Goal: Book appointment/travel/reservation

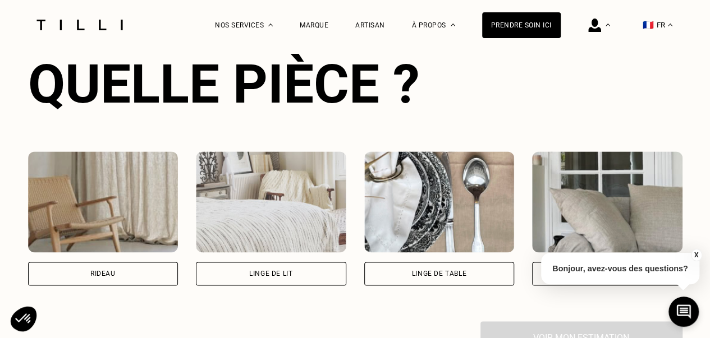
click at [116, 274] on div "Rideau" at bounding box center [102, 273] width 25 height 7
select select "FR"
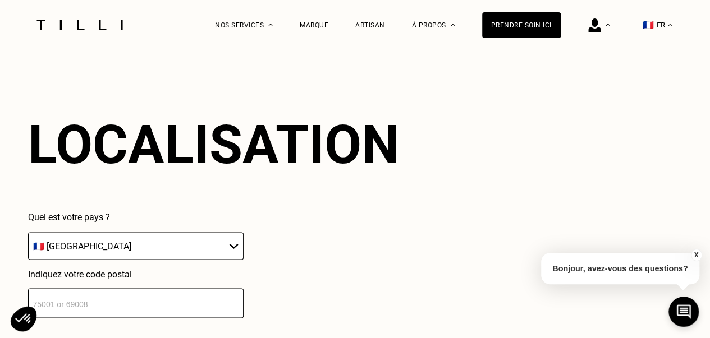
scroll to position [984, 0]
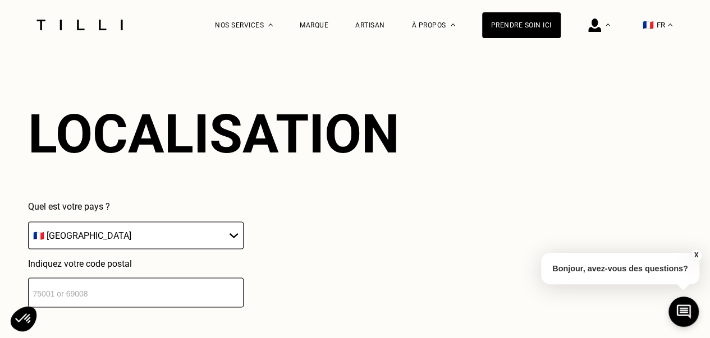
click at [56, 294] on input "number" at bounding box center [135, 293] width 215 height 30
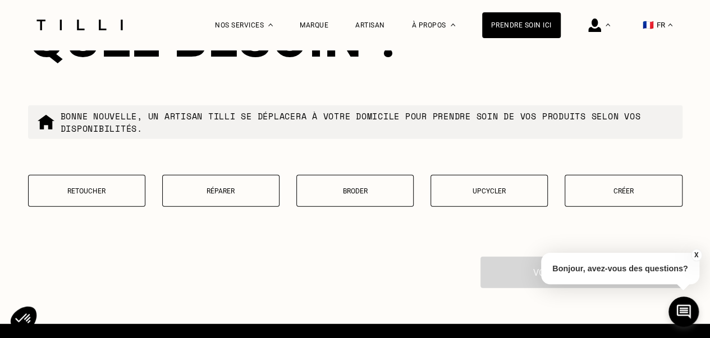
scroll to position [1431, 0]
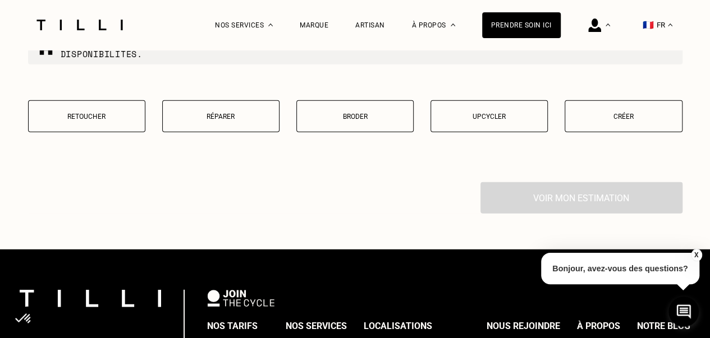
type input "75016"
click at [54, 131] on button "Retoucher" at bounding box center [86, 116] width 117 height 32
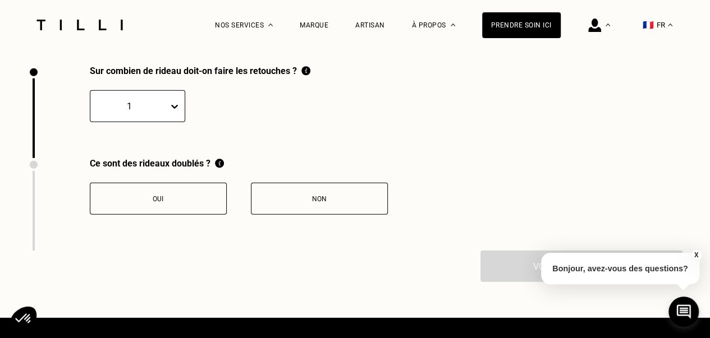
scroll to position [1551, 0]
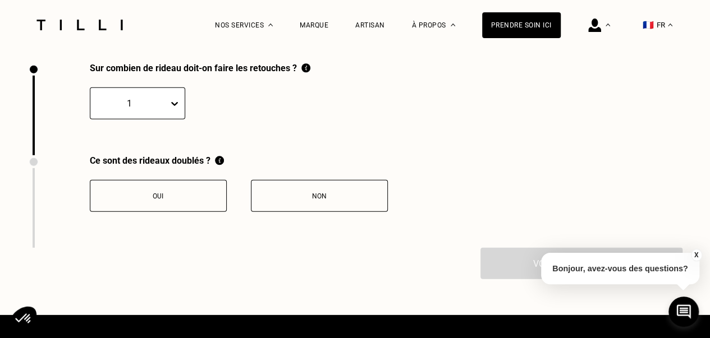
click at [130, 110] on div at bounding box center [129, 103] width 67 height 13
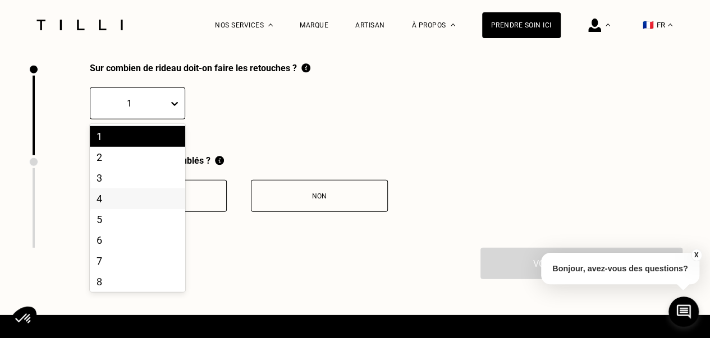
click at [103, 207] on div "4" at bounding box center [137, 198] width 95 height 21
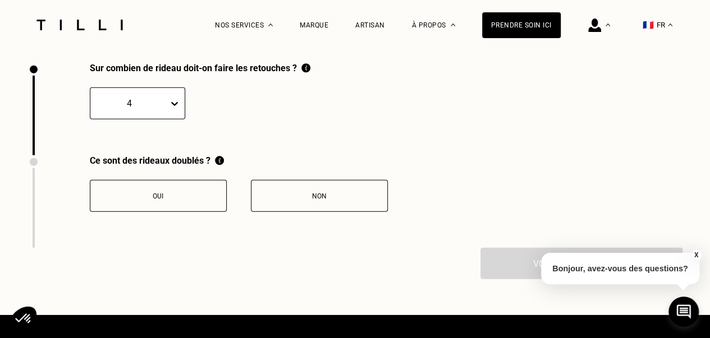
click at [153, 200] on div "Oui" at bounding box center [158, 196] width 125 height 8
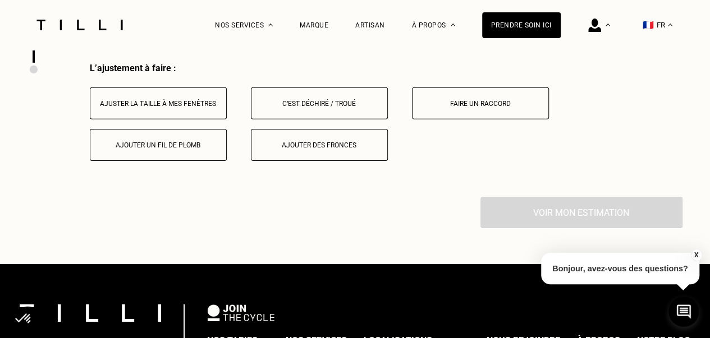
scroll to position [1737, 0]
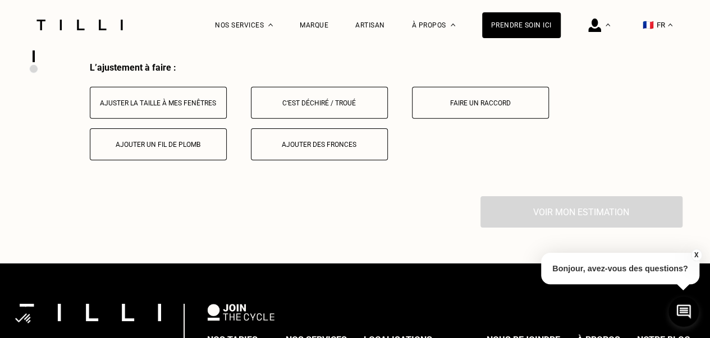
click at [696, 253] on button "X" at bounding box center [695, 255] width 11 height 12
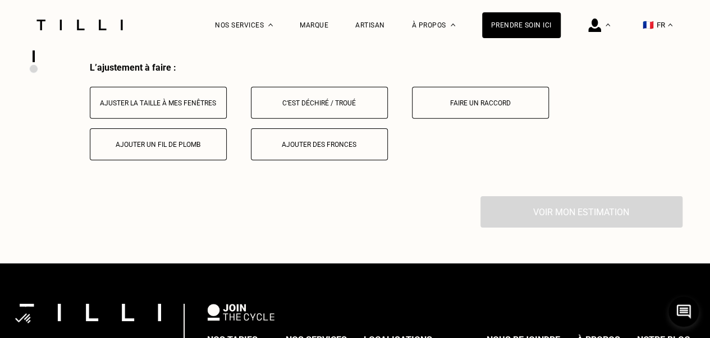
click at [138, 114] on button "Ajuster la taille à mes fenêtres" at bounding box center [158, 103] width 137 height 32
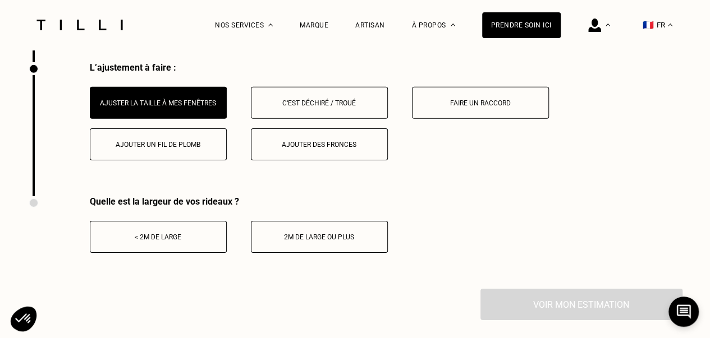
click at [162, 234] on button "< 2m de large" at bounding box center [158, 237] width 137 height 32
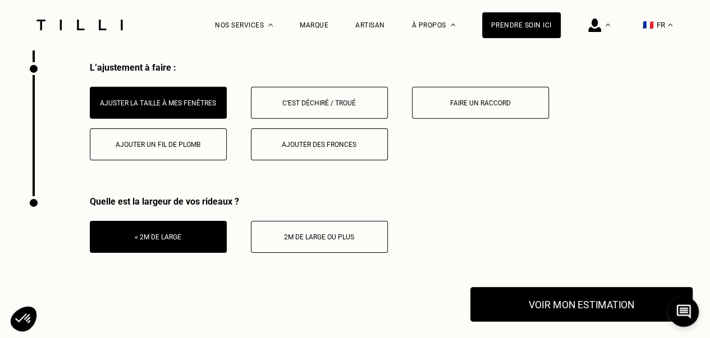
click at [582, 315] on button "Voir mon estimation" at bounding box center [581, 304] width 222 height 35
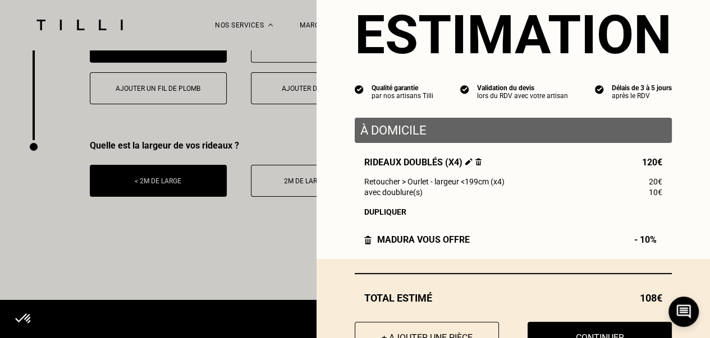
scroll to position [80, 0]
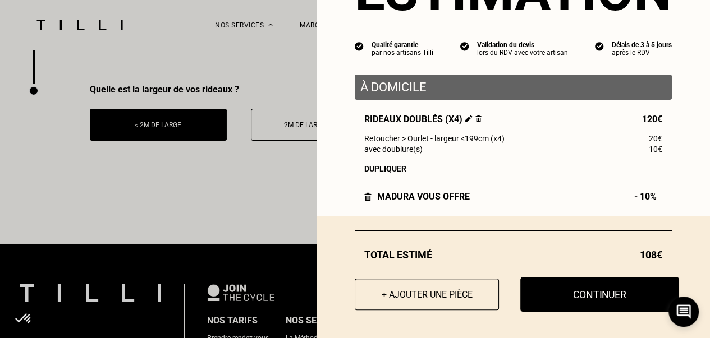
click at [595, 290] on button "Continuer" at bounding box center [599, 294] width 159 height 35
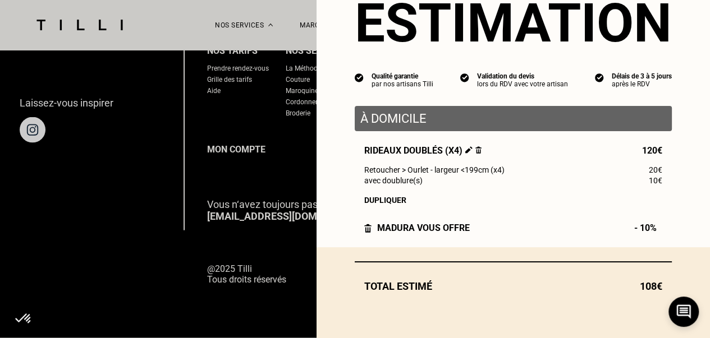
scroll to position [49, 0]
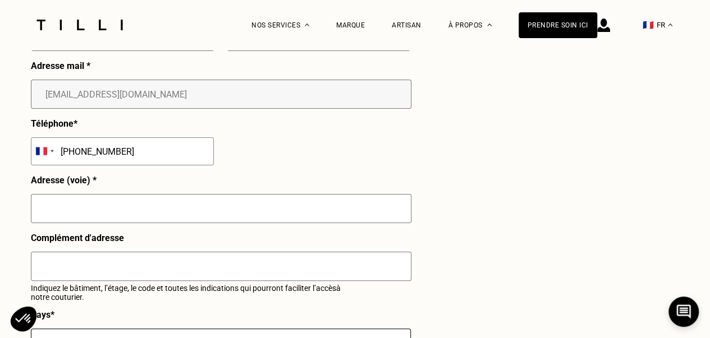
select select "FR"
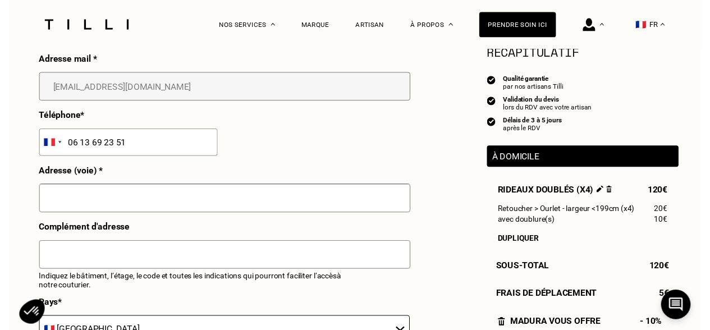
scroll to position [224, 0]
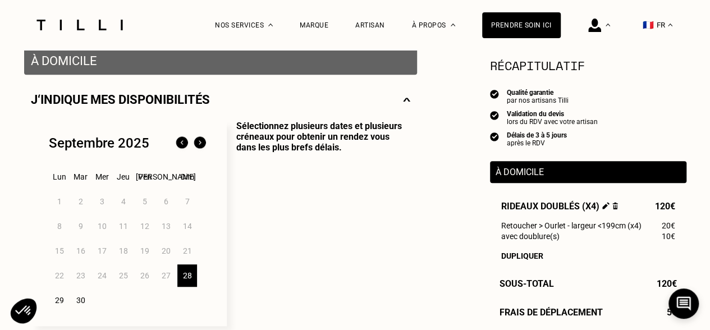
click at [185, 271] on div "28" at bounding box center [187, 275] width 20 height 22
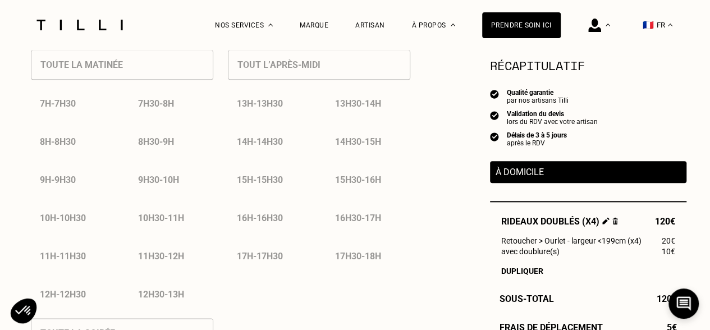
scroll to position [785, 0]
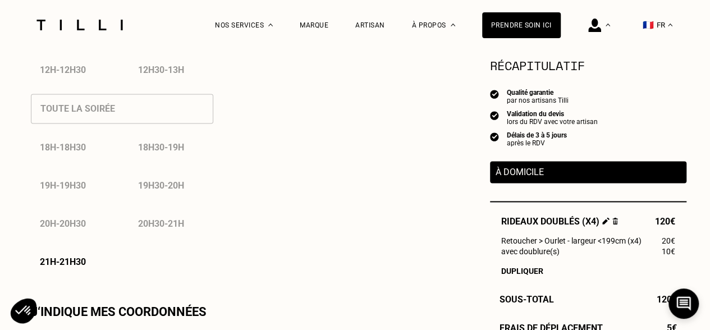
click at [68, 267] on p "21h - 21h30" at bounding box center [63, 261] width 46 height 11
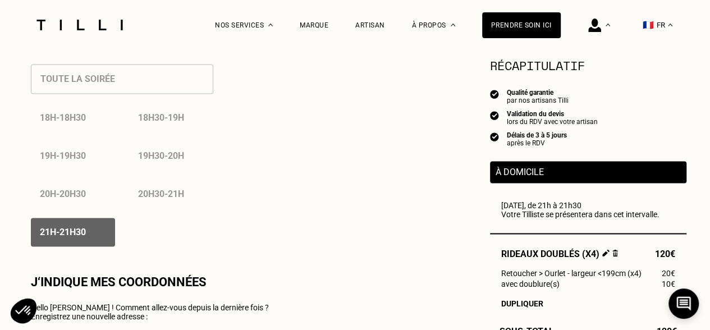
scroll to position [897, 0]
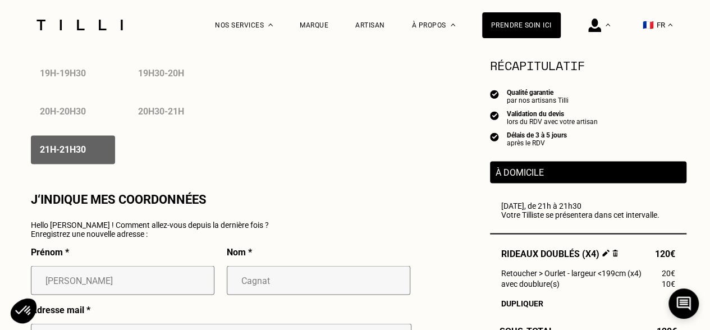
click at [70, 151] on p "21h - 21h30" at bounding box center [63, 149] width 46 height 11
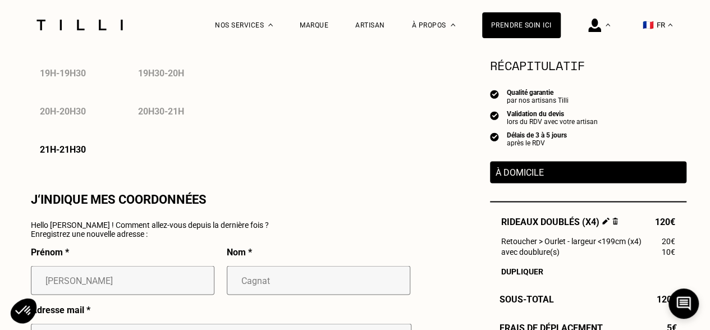
click at [66, 161] on div "21h - 21h30" at bounding box center [73, 149] width 84 height 29
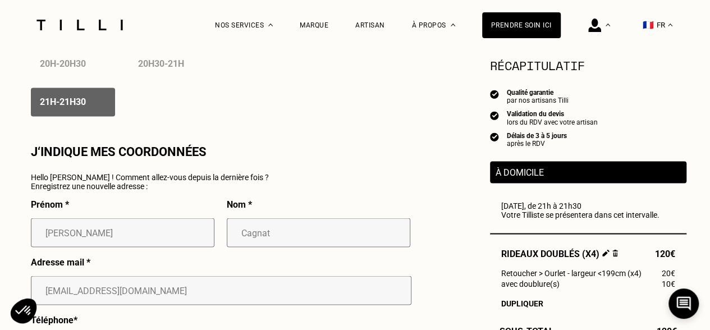
scroll to position [954, 0]
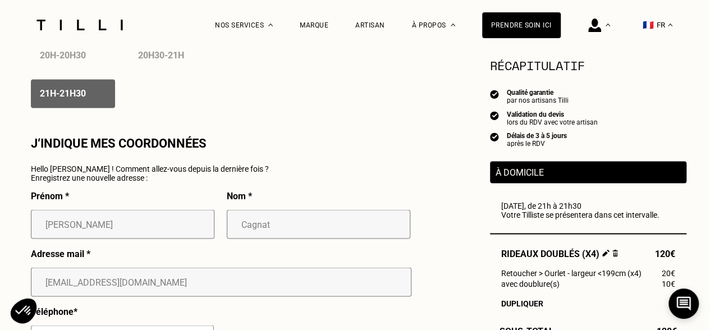
click at [66, 182] on p "Enregistrez une nouvelle adresse :" at bounding box center [150, 177] width 238 height 9
click at [156, 146] on p "J‘indique mes coordonnées" at bounding box center [119, 143] width 176 height 14
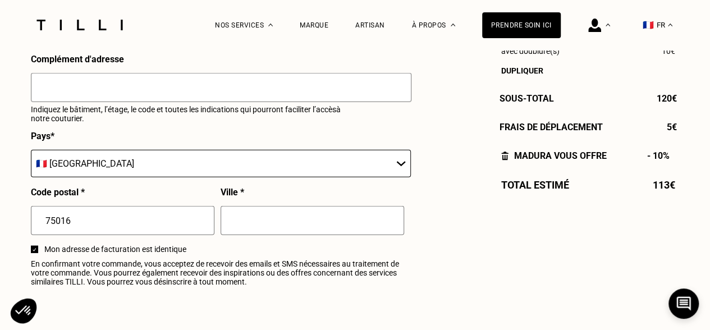
scroll to position [1346, 0]
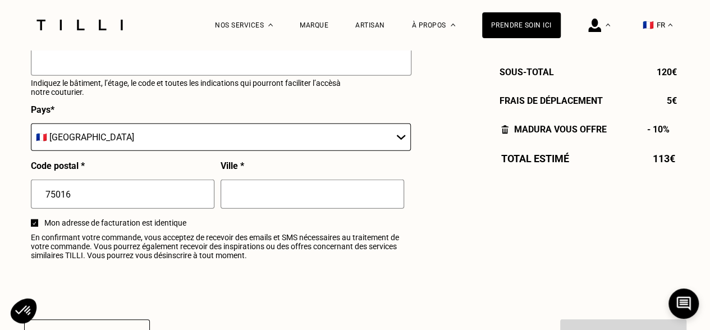
click at [31, 227] on div at bounding box center [34, 222] width 7 height 7
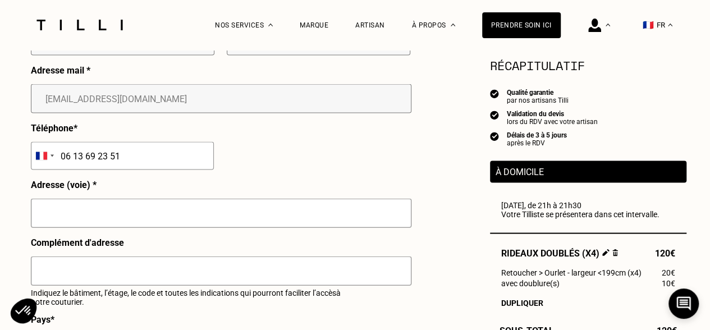
scroll to position [1066, 0]
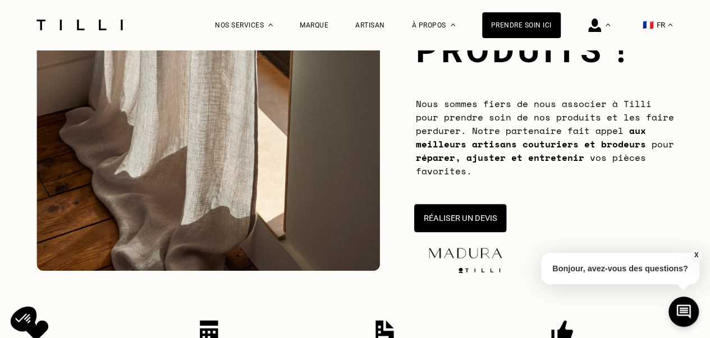
click at [427, 213] on button "Réaliser un devis" at bounding box center [459, 218] width 92 height 28
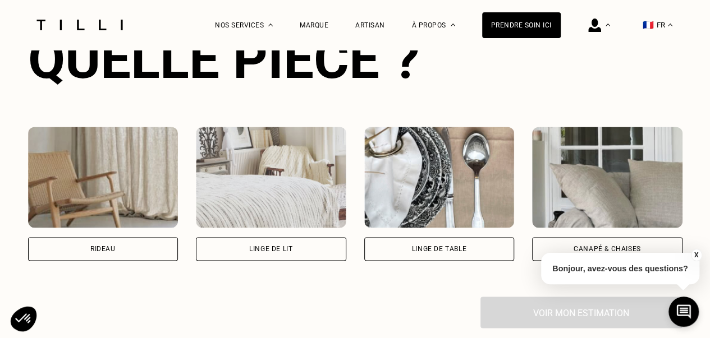
scroll to position [780, 0]
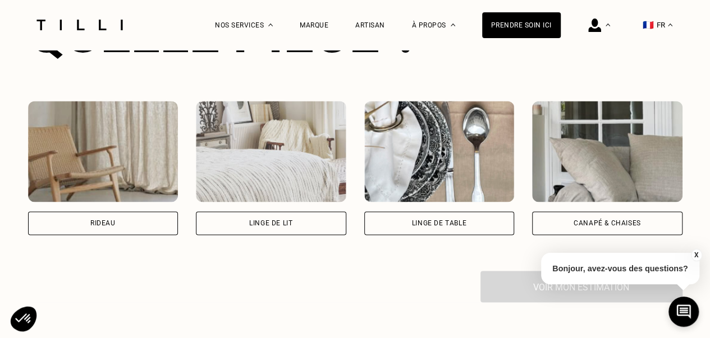
click at [107, 194] on img at bounding box center [103, 151] width 150 height 101
select select "FR"
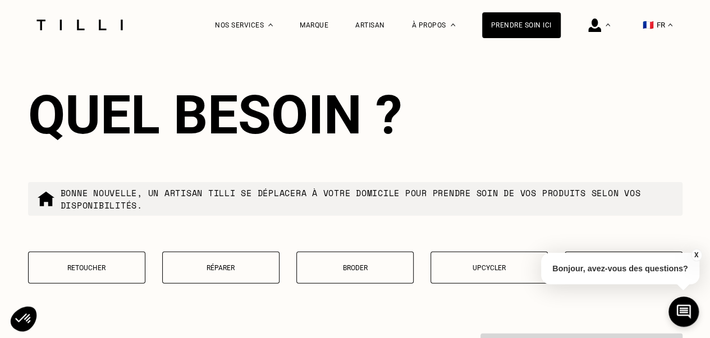
scroll to position [1321, 0]
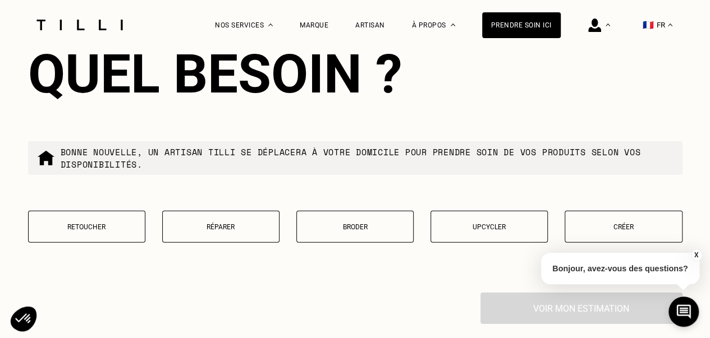
click at [61, 231] on p "Retoucher" at bounding box center [86, 227] width 105 height 8
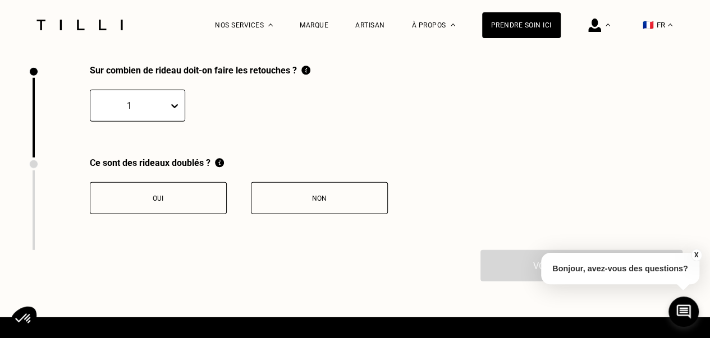
scroll to position [1551, 0]
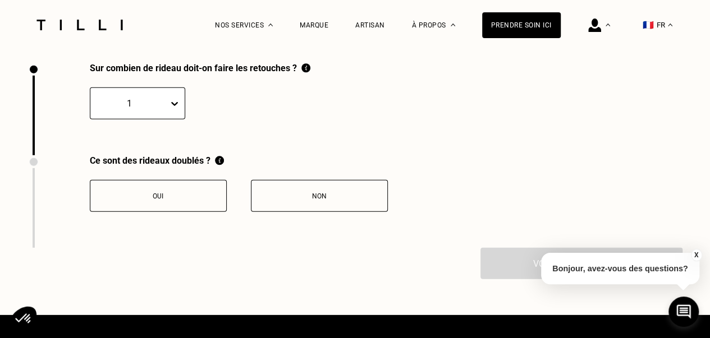
click at [127, 107] on div at bounding box center [129, 103] width 67 height 13
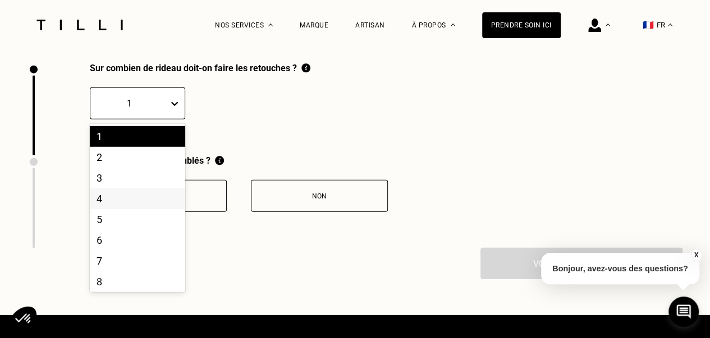
click at [94, 209] on div "4" at bounding box center [137, 198] width 95 height 21
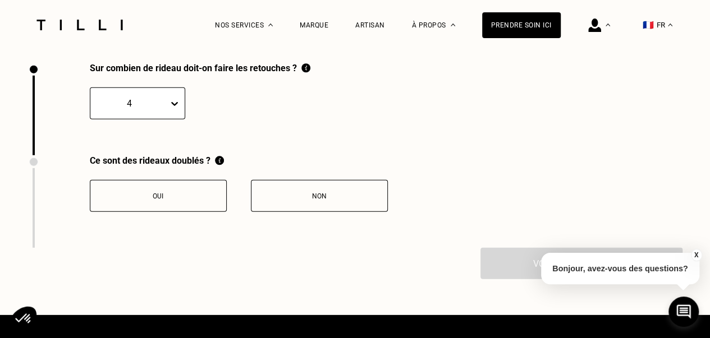
click at [104, 200] on div "Oui" at bounding box center [158, 196] width 125 height 8
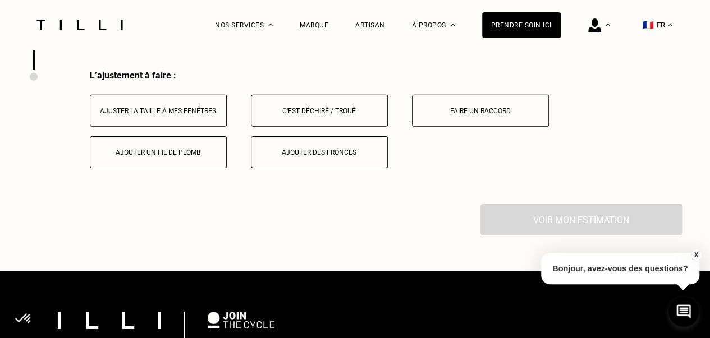
scroll to position [1681, 0]
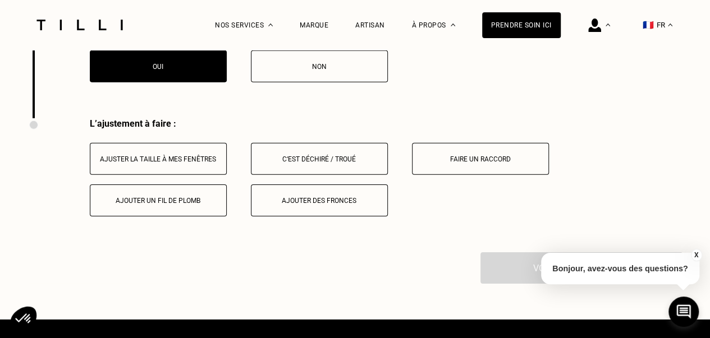
click at [195, 160] on button "Ajuster la taille à mes fenêtres" at bounding box center [158, 159] width 137 height 32
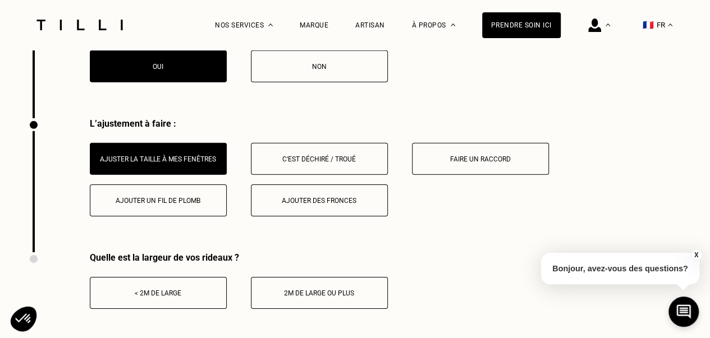
click at [155, 286] on button "< 2m de large" at bounding box center [158, 293] width 137 height 32
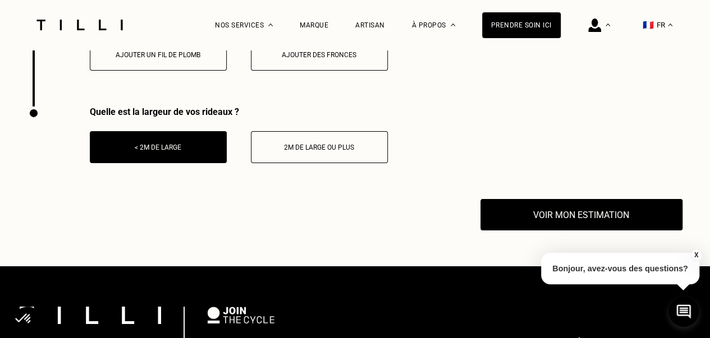
scroll to position [1849, 0]
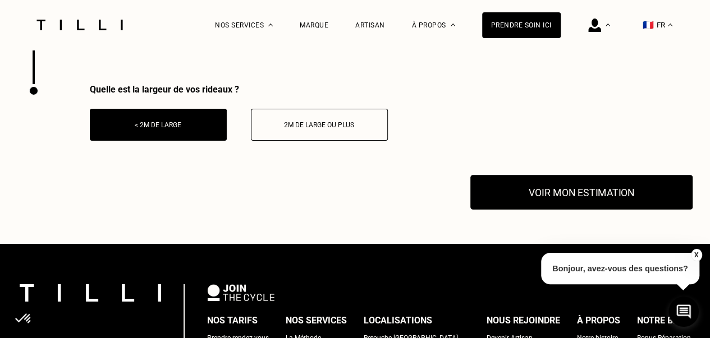
click at [536, 204] on button "Voir mon estimation" at bounding box center [581, 192] width 222 height 35
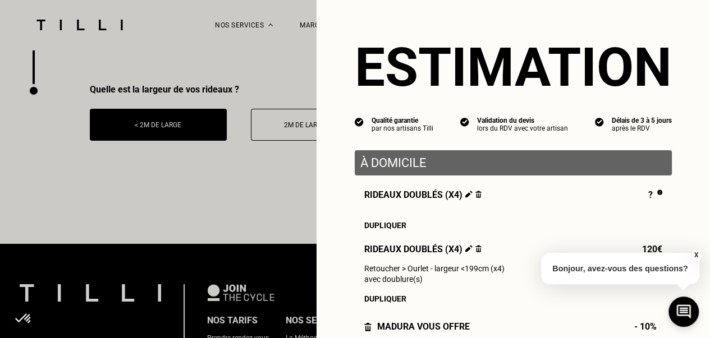
scroll to position [56, 0]
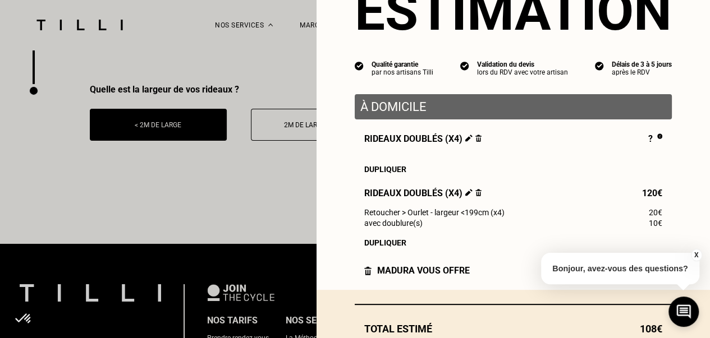
click at [696, 254] on button "X" at bounding box center [695, 255] width 11 height 12
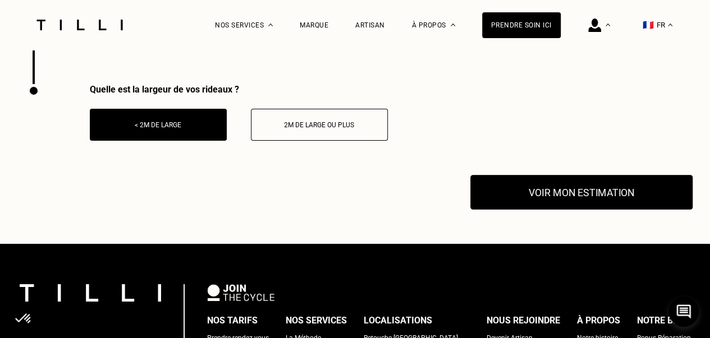
click at [585, 204] on button "Voir mon estimation" at bounding box center [581, 192] width 222 height 35
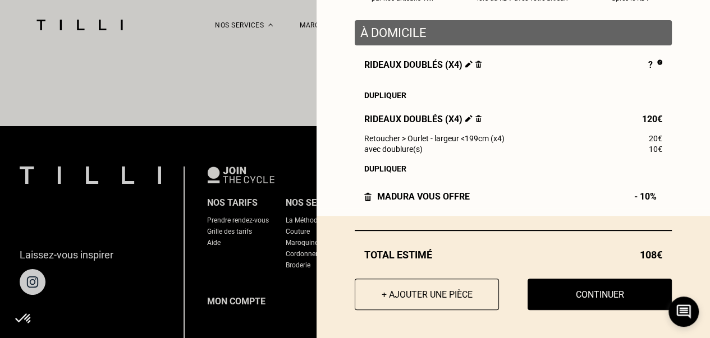
scroll to position [2073, 0]
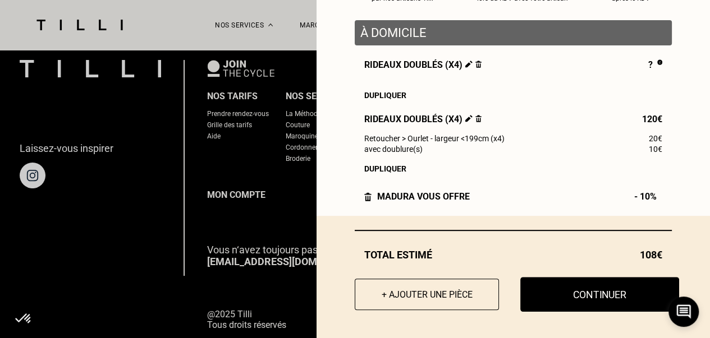
click at [574, 302] on button "Continuer" at bounding box center [599, 294] width 159 height 35
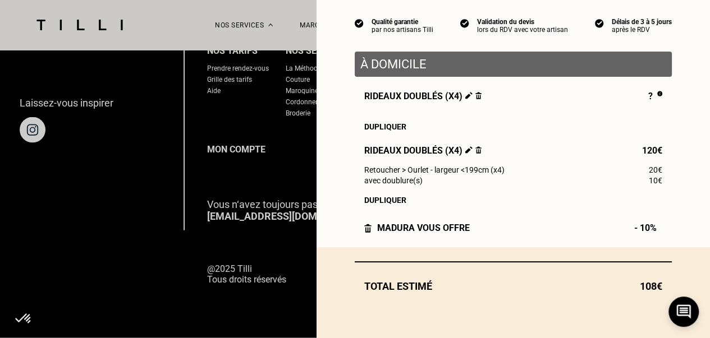
scroll to position [104, 0]
select select "FR"
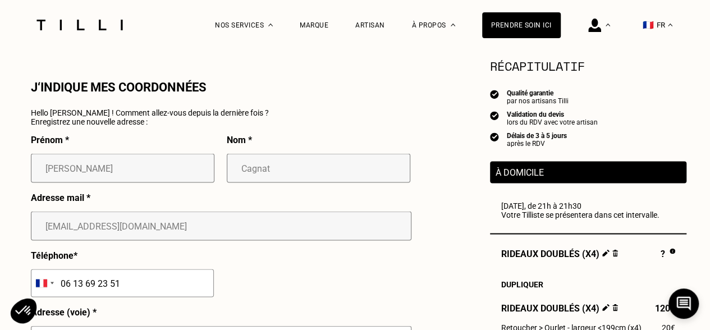
scroll to position [1178, 0]
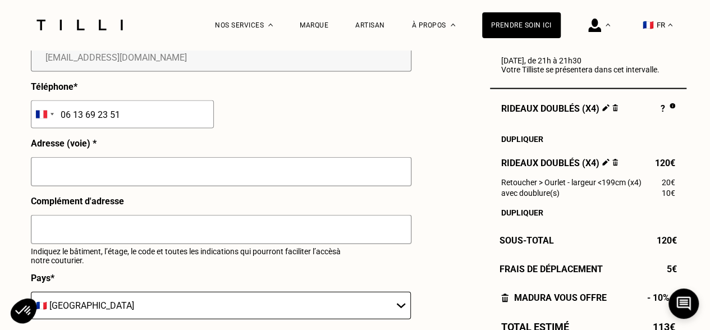
click at [86, 112] on input "06 13 69 23 51" at bounding box center [122, 114] width 183 height 28
drag, startPoint x: 156, startPoint y: 119, endPoint x: 0, endPoint y: 114, distance: 156.0
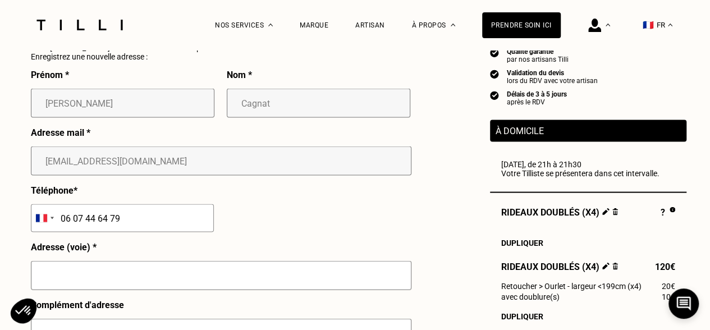
scroll to position [1066, 0]
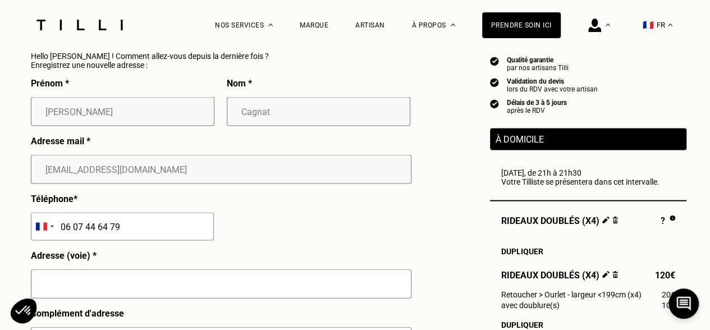
type input "06 07 44 64 79"
click at [679, 308] on icon at bounding box center [683, 304] width 19 height 30
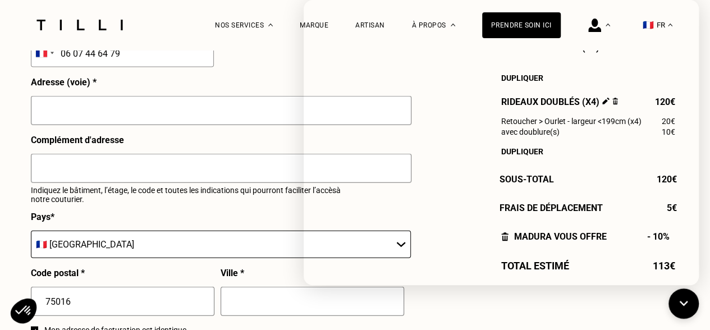
scroll to position [1346, 0]
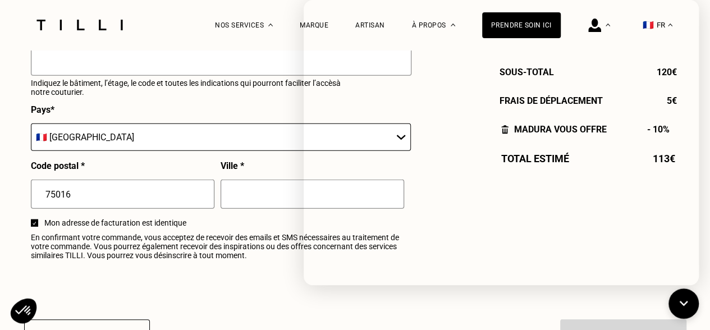
click at [185, 21] on div "La Méthode Retoucherie Maroquinerie Broderie Cordonnerie Nos prix Nos services …" at bounding box center [355, 25] width 645 height 50
click at [685, 309] on icon at bounding box center [683, 304] width 19 height 30
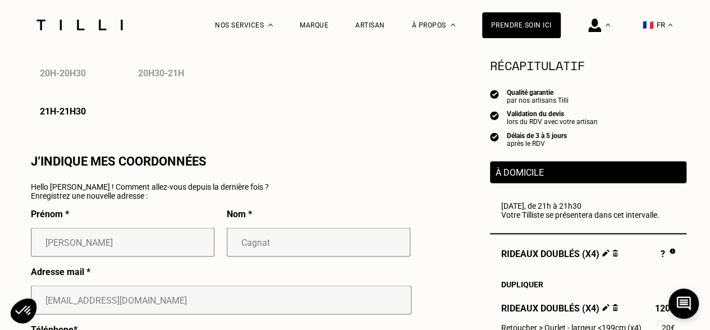
scroll to position [954, 0]
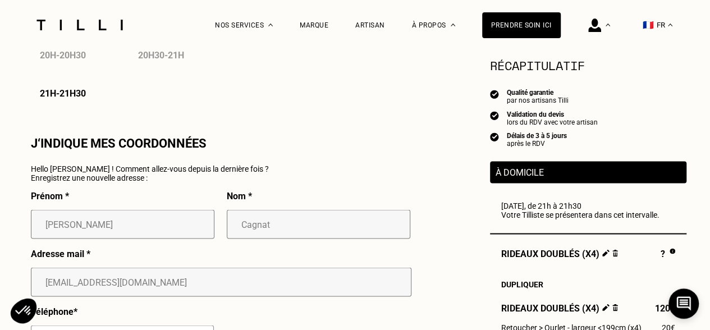
click at [120, 181] on p "Enregistrez une nouvelle adresse :" at bounding box center [150, 177] width 238 height 9
drag, startPoint x: 125, startPoint y: 171, endPoint x: 212, endPoint y: 180, distance: 88.0
click at [126, 172] on p "Hello [PERSON_NAME] ! Comment allez-vous depuis la dernière fois ?" at bounding box center [150, 168] width 238 height 9
click at [242, 200] on p "Nom *" at bounding box center [239, 195] width 25 height 11
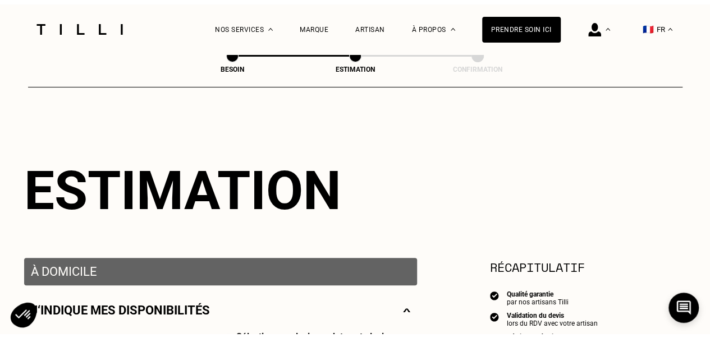
scroll to position [0, 0]
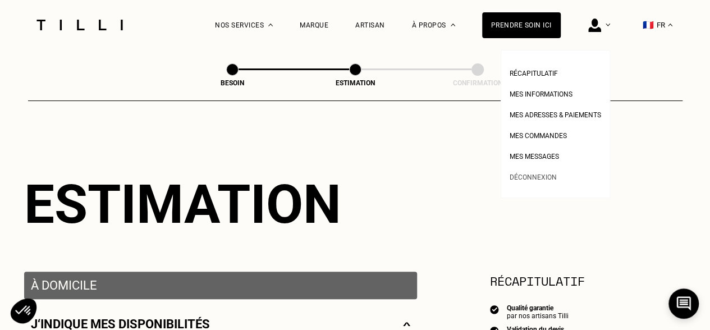
click at [532, 182] on link "Déconnexion" at bounding box center [532, 176] width 47 height 12
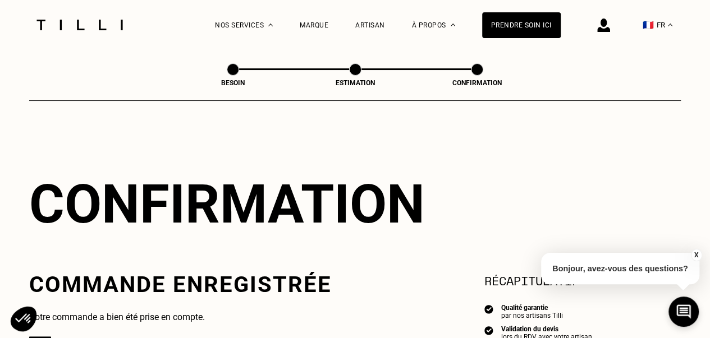
click at [698, 257] on button "X" at bounding box center [695, 255] width 11 height 12
click at [95, 25] on img at bounding box center [80, 25] width 94 height 11
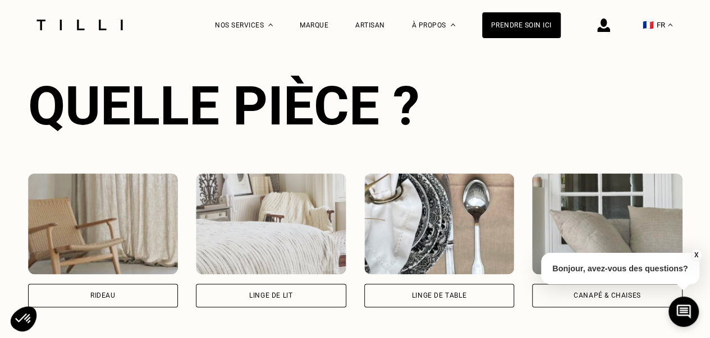
scroll to position [785, 0]
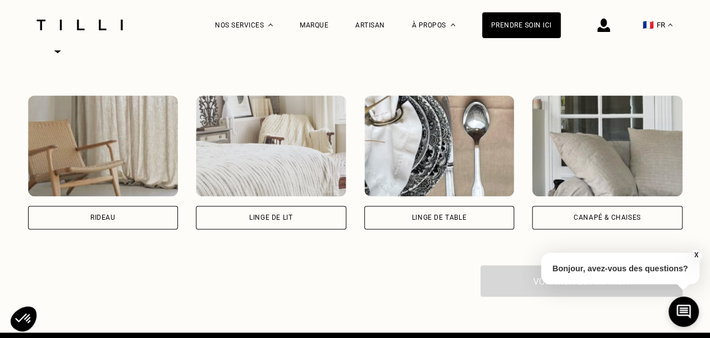
click at [112, 229] on div "Rideau" at bounding box center [103, 218] width 150 height 24
select select "FR"
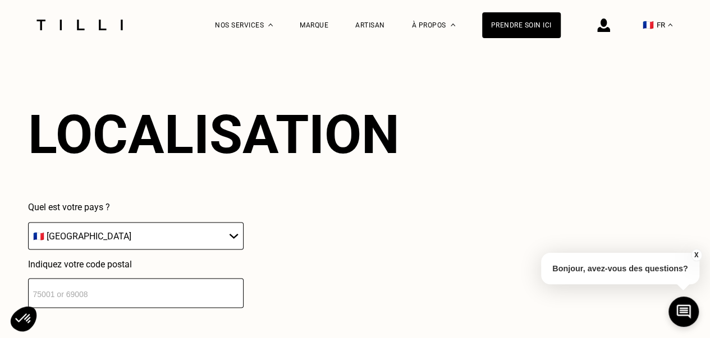
scroll to position [984, 0]
click at [126, 302] on input "number" at bounding box center [135, 293] width 215 height 30
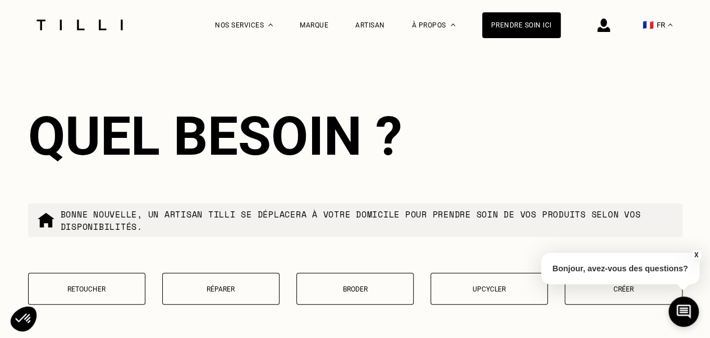
scroll to position [1263, 0]
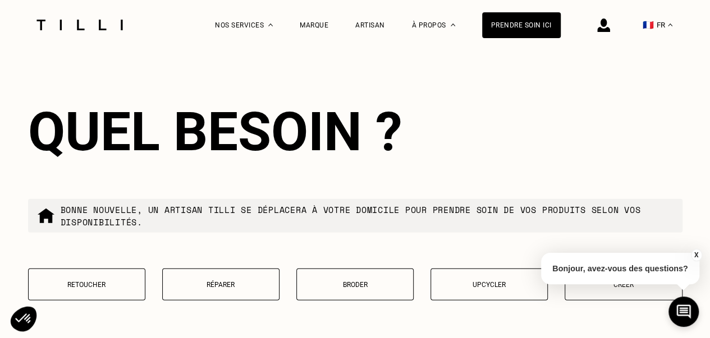
type input "75016"
click at [53, 287] on p "Retoucher" at bounding box center [86, 285] width 105 height 8
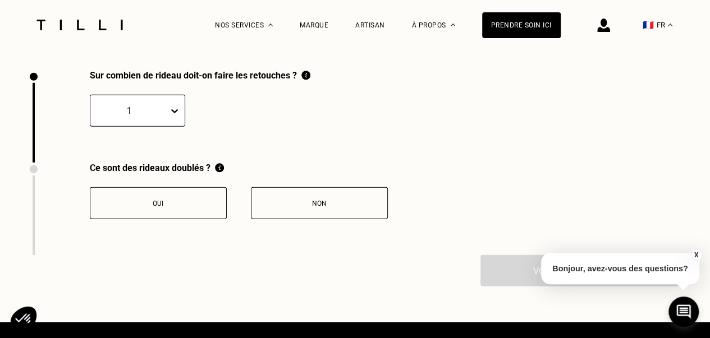
scroll to position [1551, 0]
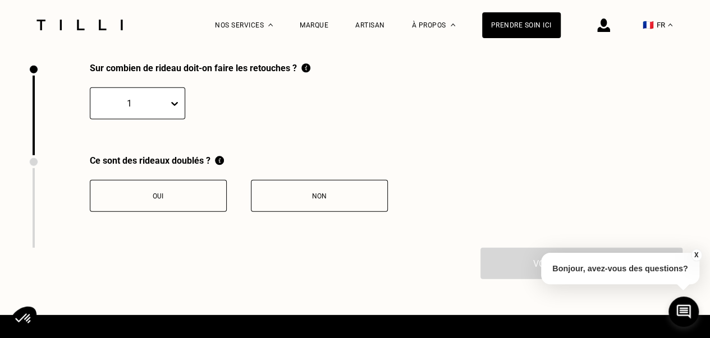
click at [125, 119] on div "1" at bounding box center [137, 104] width 95 height 32
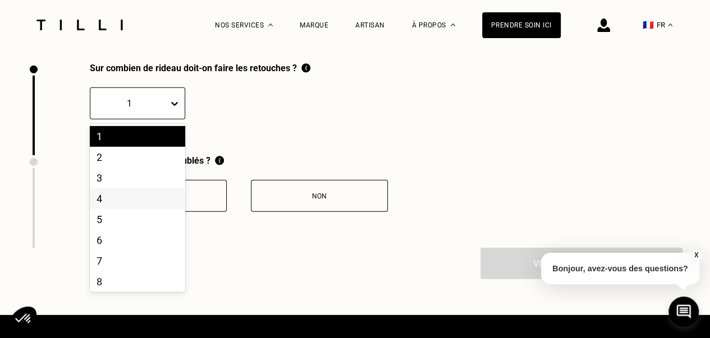
drag, startPoint x: 91, startPoint y: 208, endPoint x: 141, endPoint y: 204, distance: 50.6
click at [91, 209] on div "4" at bounding box center [137, 198] width 95 height 21
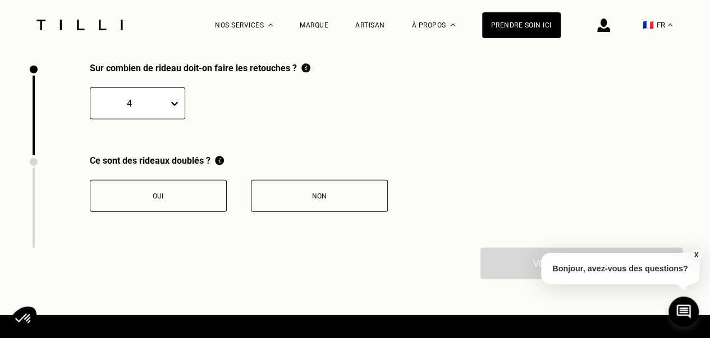
click at [141, 200] on div "Oui" at bounding box center [158, 196] width 125 height 8
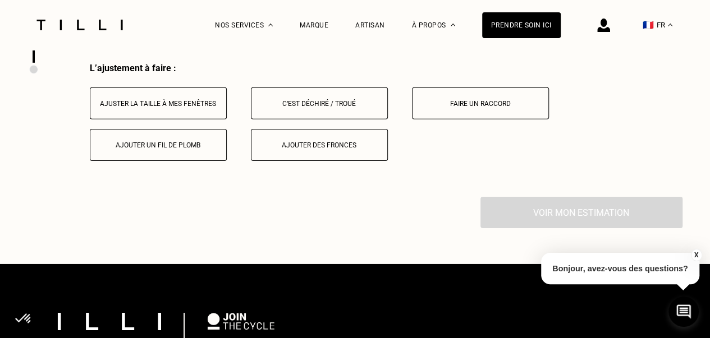
scroll to position [1737, 0]
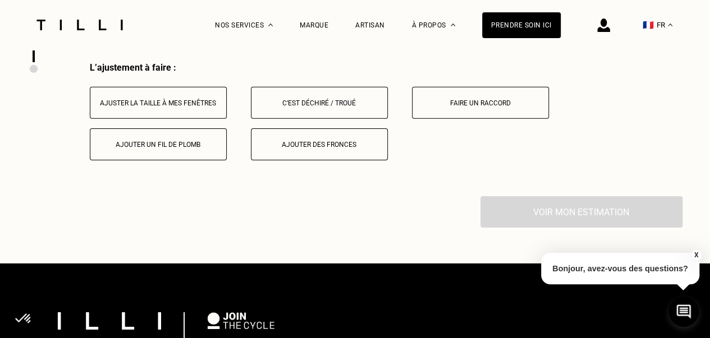
click at [130, 97] on button "Ajuster la taille à mes fenêtres" at bounding box center [158, 103] width 137 height 32
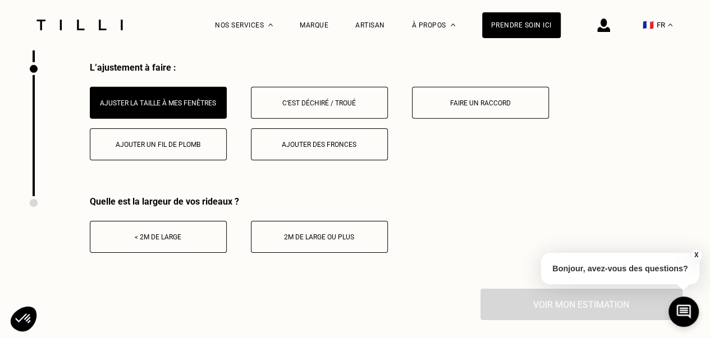
click at [139, 241] on div "< 2m de large" at bounding box center [158, 237] width 125 height 8
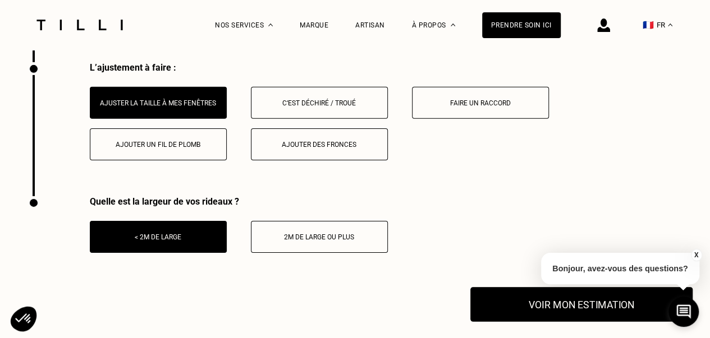
click at [576, 322] on button "Voir mon estimation" at bounding box center [581, 304] width 222 height 35
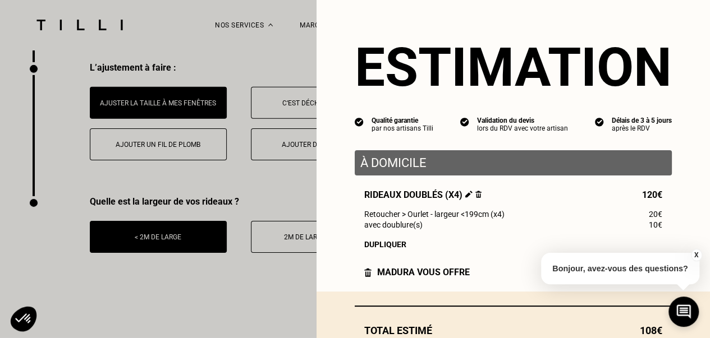
scroll to position [80, 0]
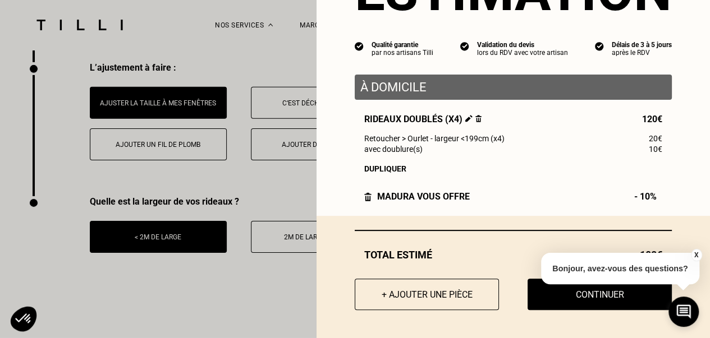
click at [694, 254] on button "X" at bounding box center [695, 255] width 11 height 12
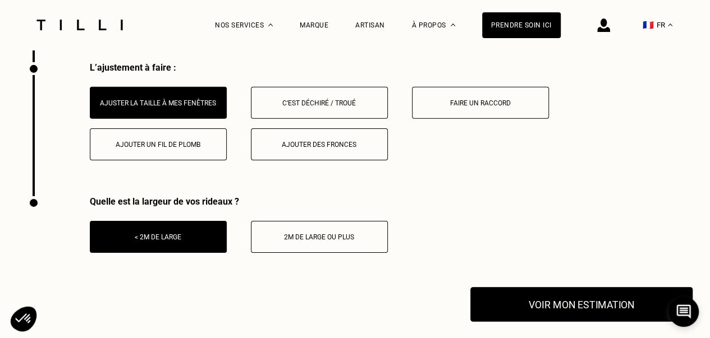
click at [558, 311] on button "Voir mon estimation" at bounding box center [581, 304] width 222 height 35
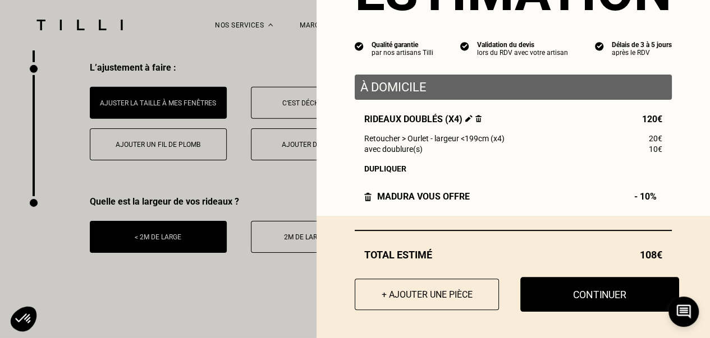
click at [564, 292] on button "Continuer" at bounding box center [599, 294] width 159 height 35
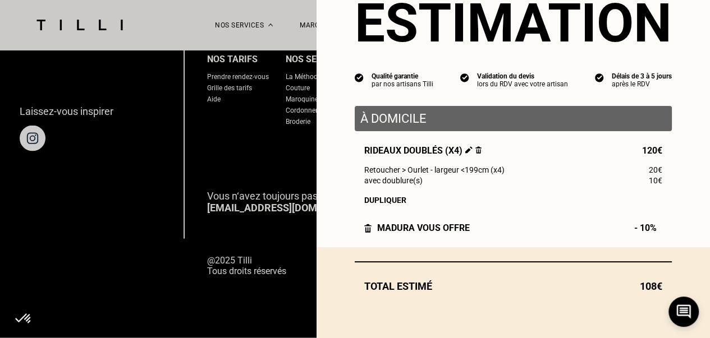
scroll to position [49, 0]
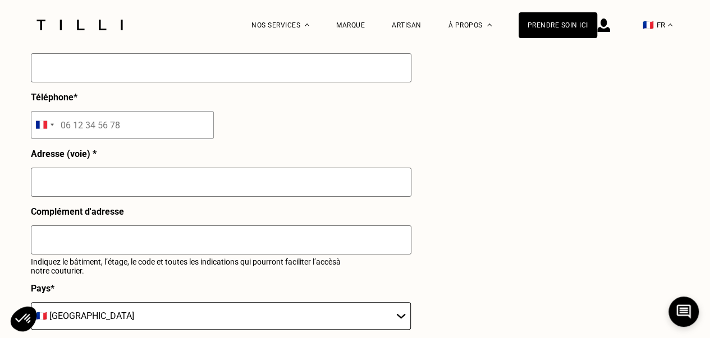
select select "FR"
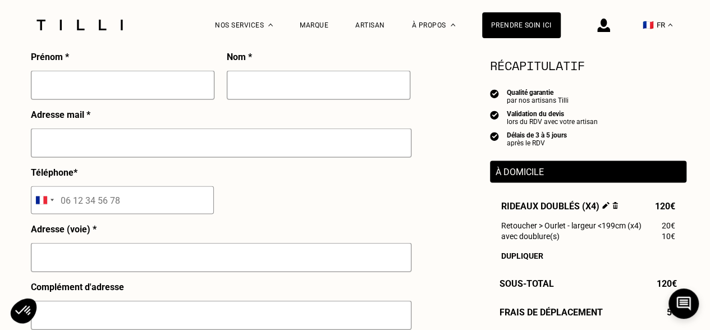
scroll to position [954, 0]
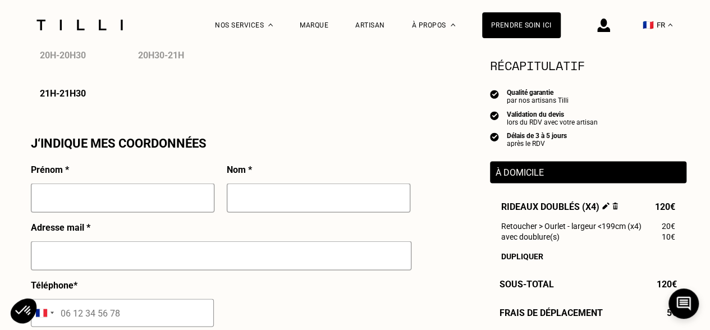
click at [113, 195] on input "text" at bounding box center [122, 197] width 183 height 29
type input "TALMON"
type input "JEAN"
click at [107, 247] on input "text" at bounding box center [221, 255] width 380 height 29
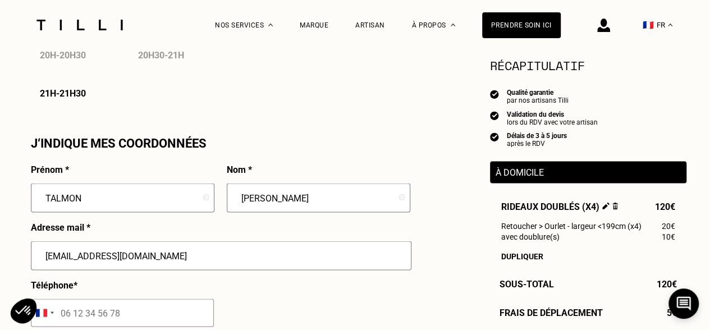
type input "talmonho@orange.fr"
click at [91, 317] on input "tel" at bounding box center [122, 312] width 183 height 28
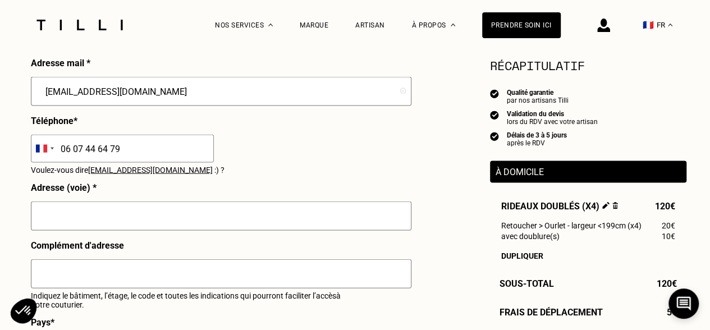
scroll to position [1178, 0]
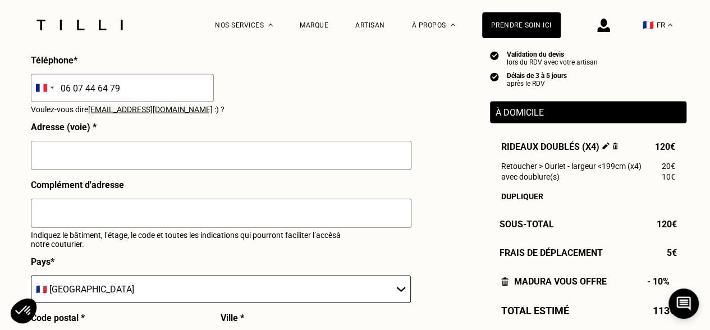
type input "06 07 44 64 79"
click at [50, 160] on input "text" at bounding box center [221, 155] width 380 height 29
type input "6 rue Antoine Roucher"
click at [89, 236] on div at bounding box center [221, 218] width 380 height 39
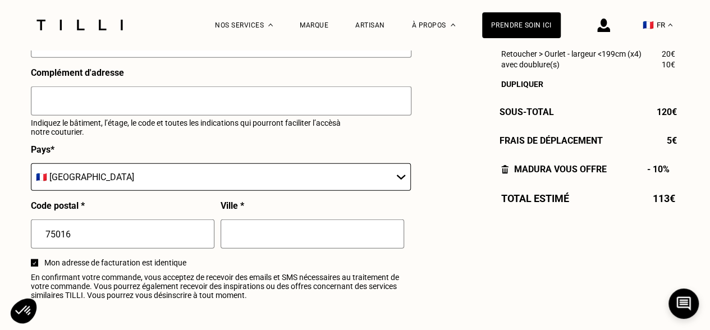
click at [226, 246] on input "text" at bounding box center [311, 233] width 183 height 29
type input "Paris"
click at [128, 108] on input "text" at bounding box center [221, 100] width 380 height 29
click at [199, 136] on p "Indiquez le bâtiment, l’étage, le code et toutes les indications qui pourront f…" at bounding box center [195, 127] width 329 height 18
click at [116, 98] on input "Code : B6843" at bounding box center [221, 100] width 380 height 29
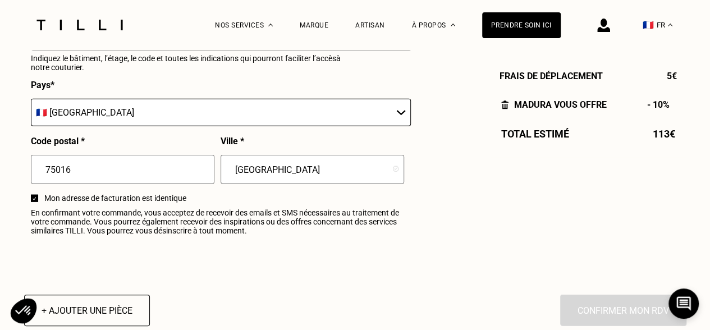
scroll to position [1402, 0]
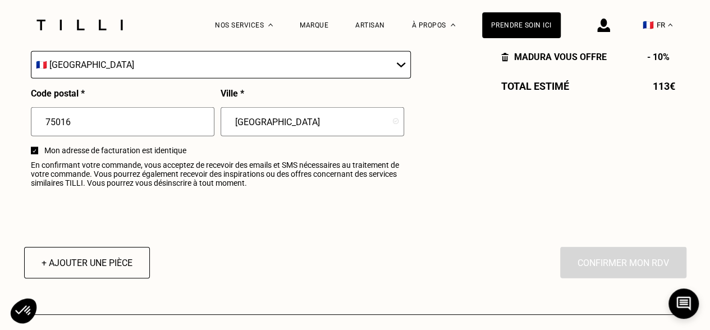
type input "Code : B6843 - Interphone Talmon"
click at [611, 270] on div "En cliquant sur “Confirmer”, vous déclenchez l’intervention de l’un des nos art…" at bounding box center [623, 262] width 126 height 31
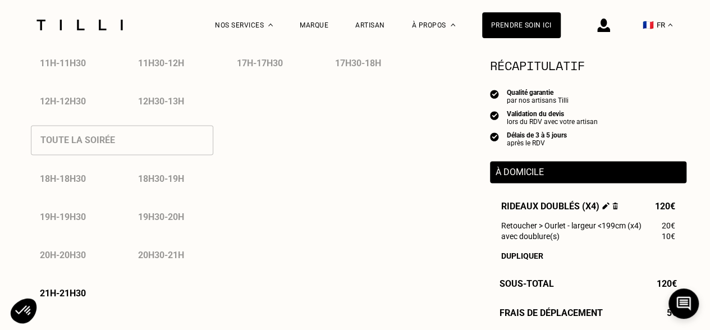
scroll to position [812, 0]
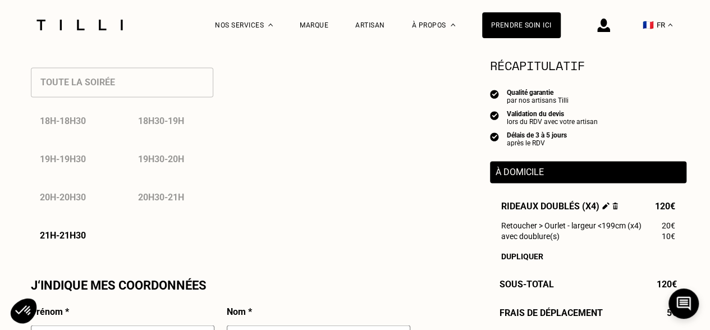
click at [62, 241] on p "21h - 21h30" at bounding box center [63, 235] width 46 height 11
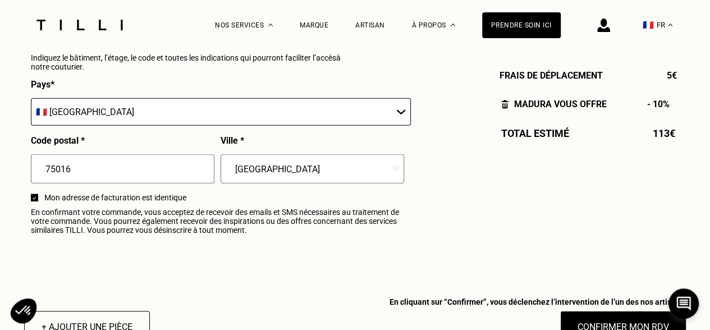
scroll to position [1429, 0]
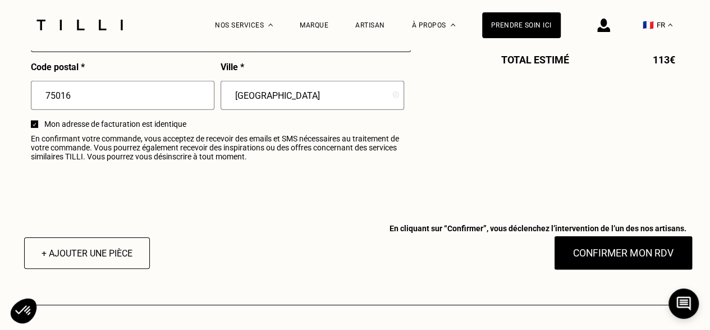
click at [591, 261] on button "Confirmer mon RDV" at bounding box center [622, 253] width 139 height 35
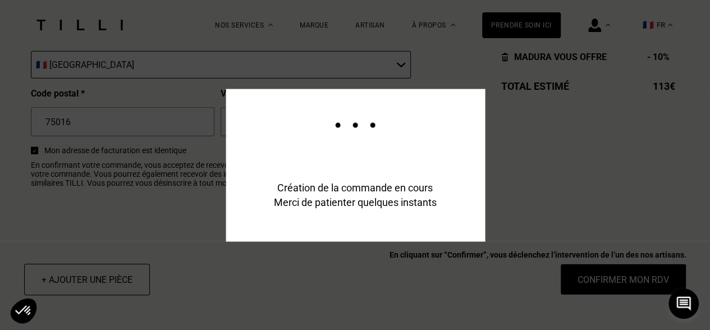
scroll to position [1456, 0]
